Goal: Communication & Community: Answer question/provide support

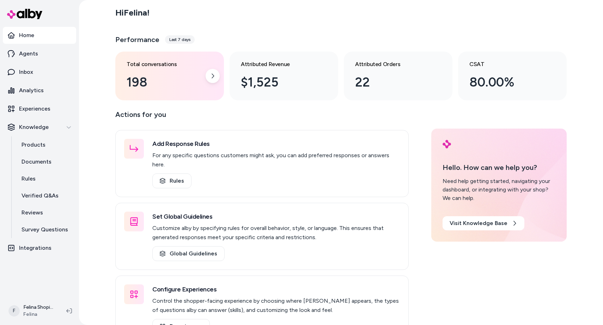
click at [151, 71] on div "Total conversations 198" at bounding box center [164, 76] width 75 height 32
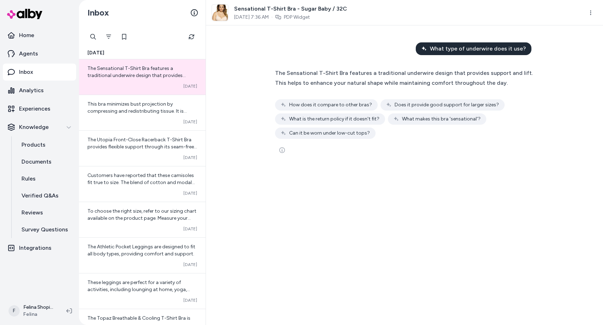
click at [378, 244] on div "What type of underwire does it use? The Sensational T-Shirt Bra features a trad…" at bounding box center [404, 174] width 397 height 299
click at [35, 86] on p "Analytics" at bounding box center [31, 90] width 25 height 8
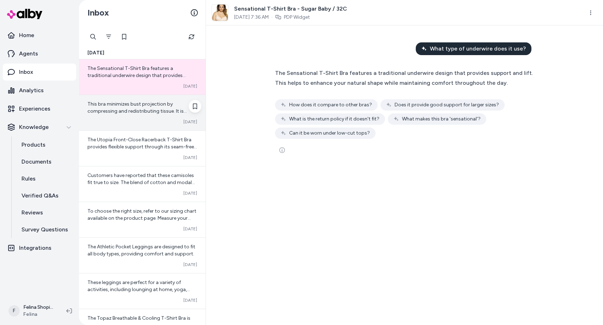
click at [145, 109] on span "This bra minimizes bust projection by compressing and redistributing tissue. It…" at bounding box center [142, 121] width 109 height 41
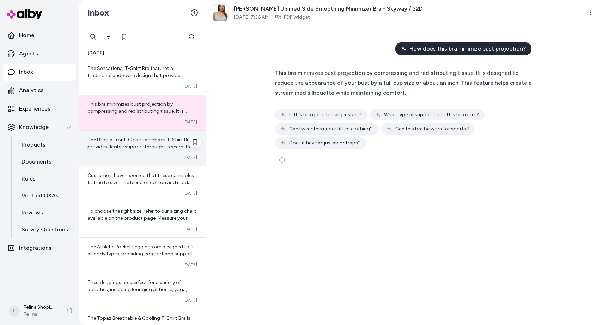
click at [167, 144] on span "The Utopia Front-Close Racerback T-Shirt Bra provides flexible support through …" at bounding box center [143, 182] width 110 height 91
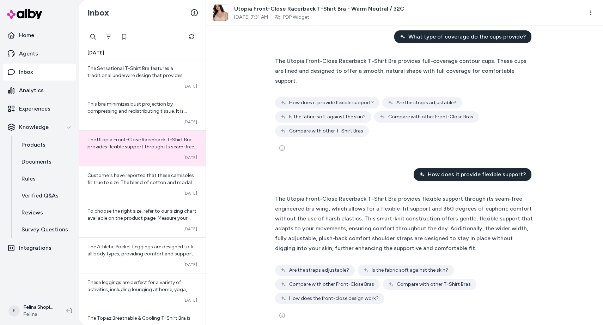
scroll to position [13, 0]
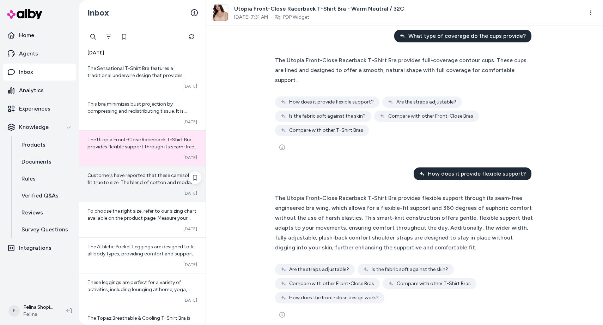
click at [150, 182] on span "Customers have reported that these camisoles fit true to size. The blend of cot…" at bounding box center [142, 185] width 108 height 27
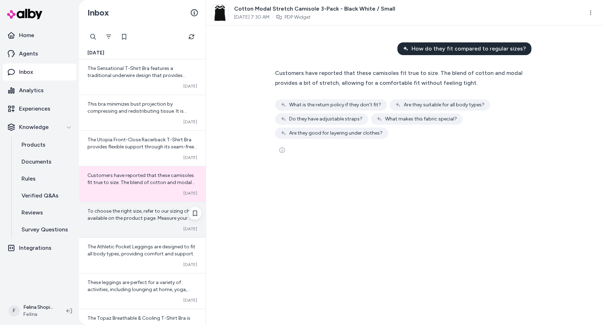
click at [165, 219] on span "To choose the right size, refer to our sizing chart available on the product pa…" at bounding box center [142, 225] width 109 height 34
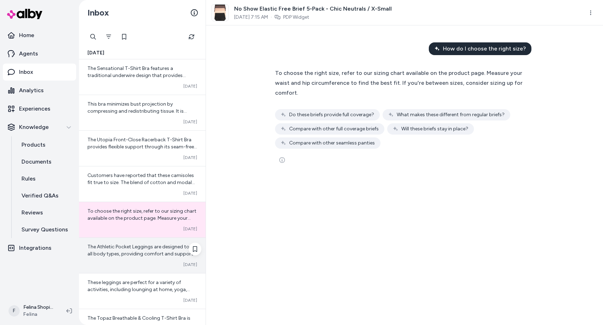
click at [152, 244] on span "The Athletic Pocket Leggings are designed to fit all body types, providing comf…" at bounding box center [142, 249] width 108 height 13
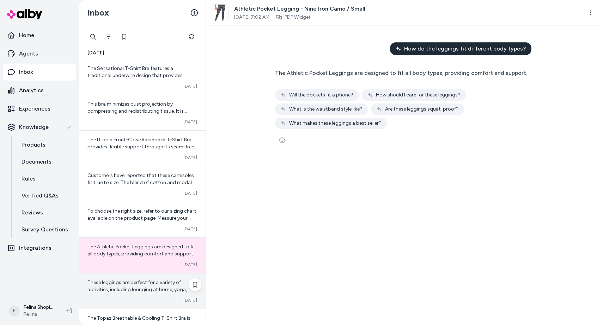
click at [135, 289] on span "These leggings are perfect for a variety of activities, including lounging at h…" at bounding box center [140, 296] width 105 height 34
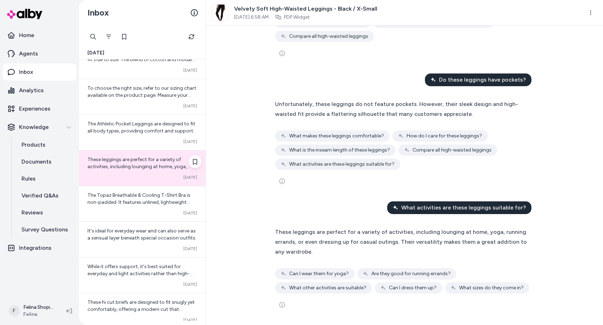
scroll to position [123, 0]
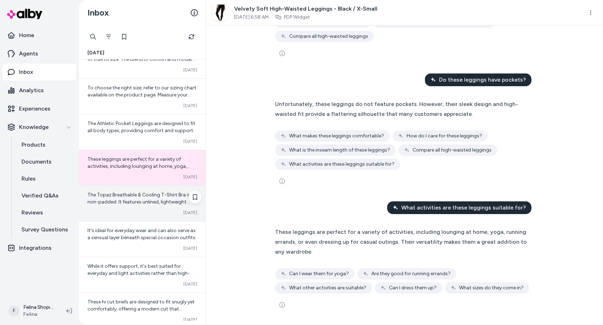
click at [143, 220] on div "The Topaz Breathable & Cooling T-Shirt Bra is non-padded. It features unlined, …" at bounding box center [142, 203] width 127 height 35
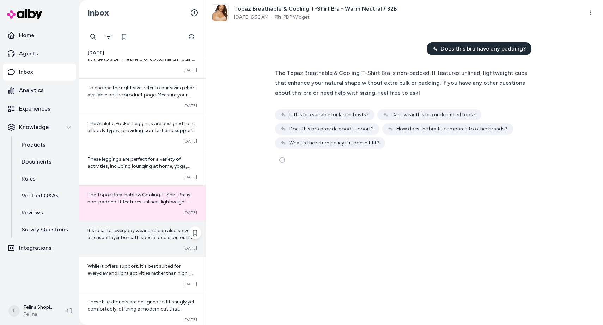
click at [156, 239] on span "It's ideal for everyday wear and can also serve as a sensual layer beneath spec…" at bounding box center [142, 233] width 109 height 13
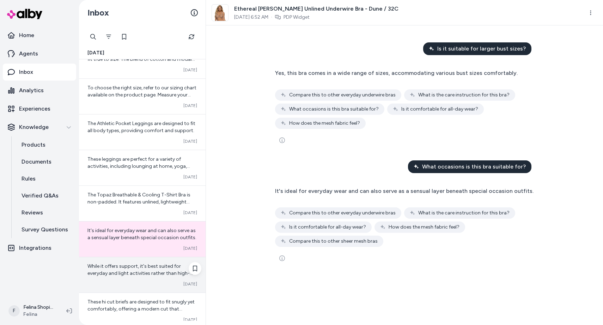
click at [138, 281] on div "Converted [DATE]" at bounding box center [143, 284] width 110 height 6
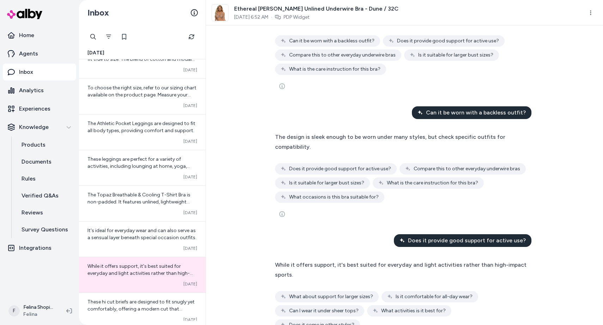
scroll to position [81, 0]
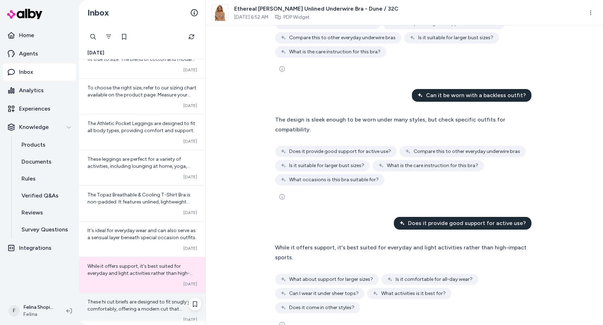
click at [130, 307] on span "These hi cut briefs are designed to fit snugly yet comfortably, offering a mode…" at bounding box center [141, 312] width 107 height 27
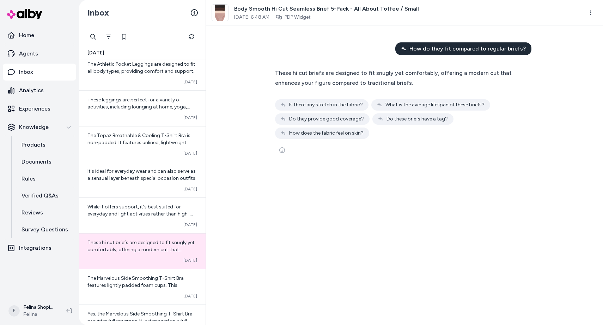
scroll to position [212, 0]
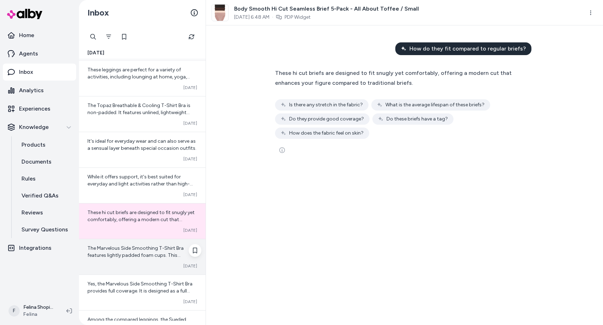
click at [130, 250] on span "The Marvelous Side Smoothing T-Shirt Bra features lightly padded foam cups. Thi…" at bounding box center [142, 265] width 108 height 41
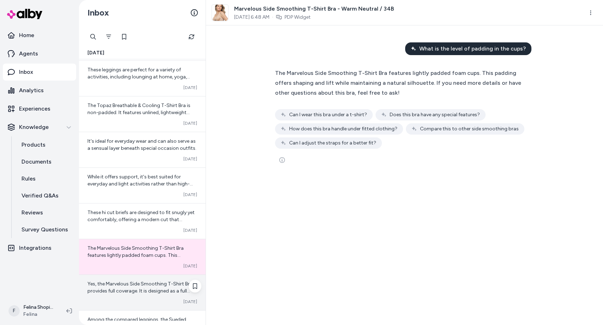
click at [154, 283] on span "Yes, the Marvelous Side Smoothing T-Shirt Bra provides full coverage. It is des…" at bounding box center [141, 312] width 107 height 62
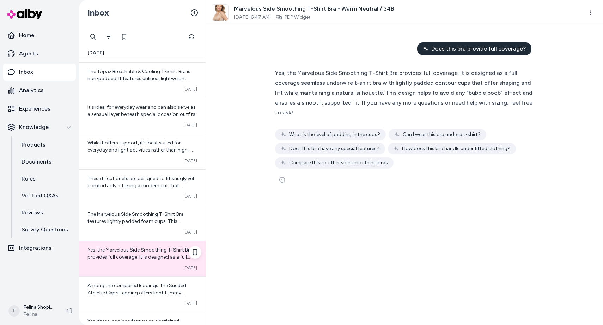
scroll to position [261, 0]
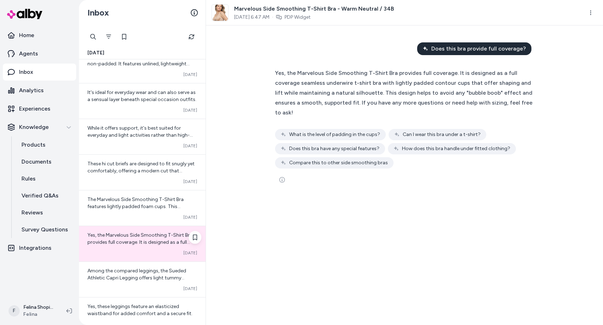
click at [147, 287] on div "Converted [DATE]" at bounding box center [143, 288] width 110 height 6
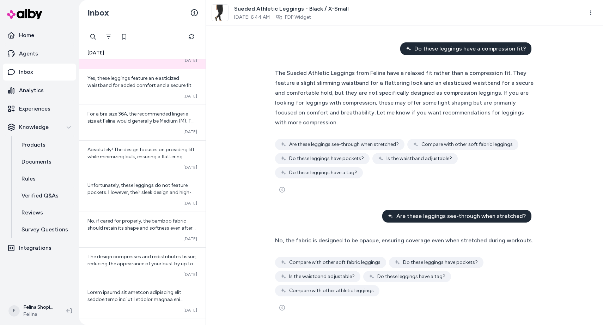
scroll to position [462, 0]
